Goal: Complete application form

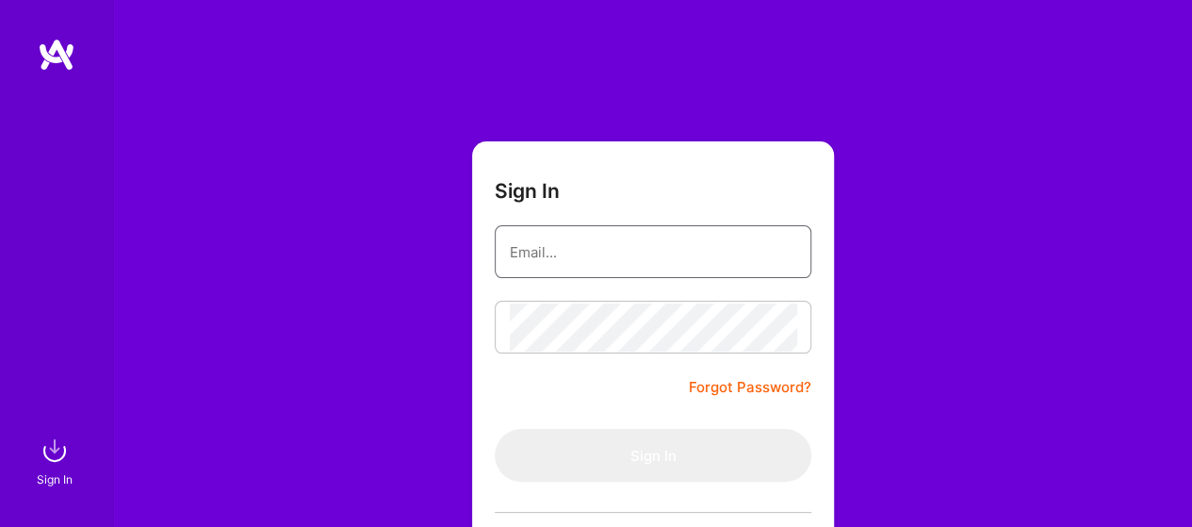
click at [585, 237] on input "email" at bounding box center [653, 252] width 286 height 48
type input "[EMAIL_ADDRESS][DOMAIN_NAME]"
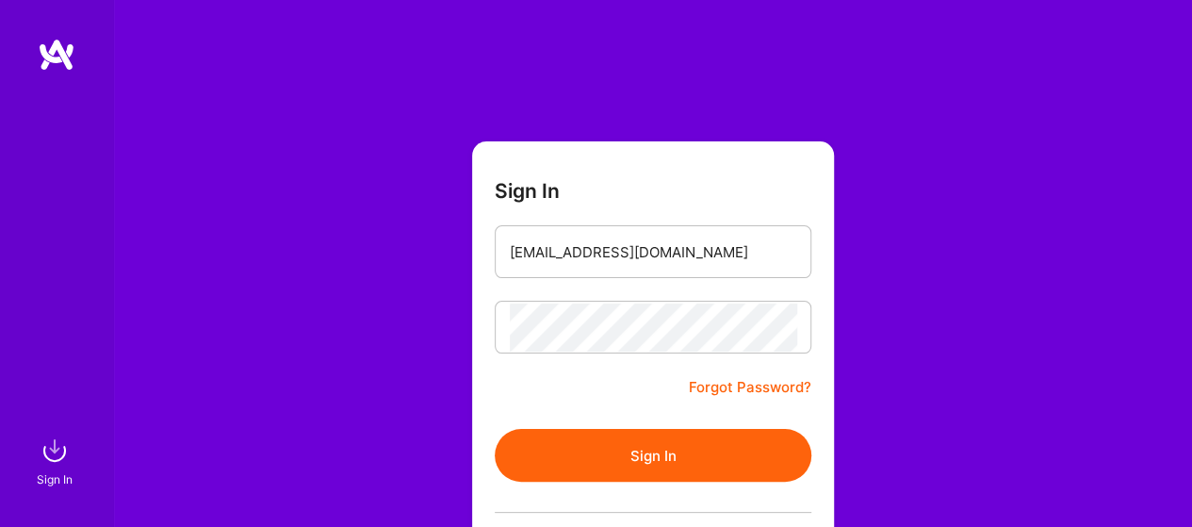
click at [635, 444] on button "Sign In" at bounding box center [653, 455] width 317 height 53
